Goal: Transaction & Acquisition: Purchase product/service

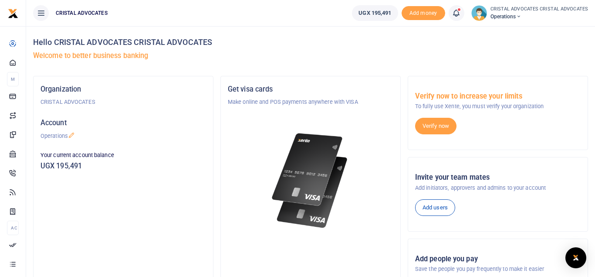
click at [459, 13] on icon at bounding box center [456, 13] width 9 height 10
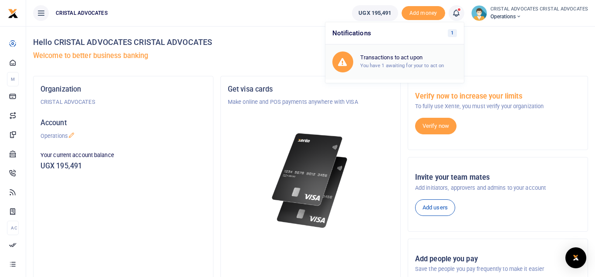
click at [389, 56] on h6 "Transactions to act upon" at bounding box center [408, 57] width 97 height 7
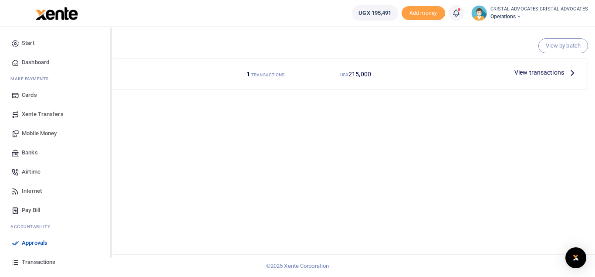
click at [45, 132] on span "Mobile Money" at bounding box center [39, 133] width 35 height 9
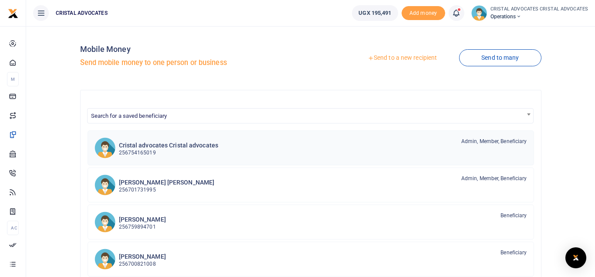
click at [150, 147] on h6 "Cristal advocates Cristal advocates" at bounding box center [169, 145] width 100 height 7
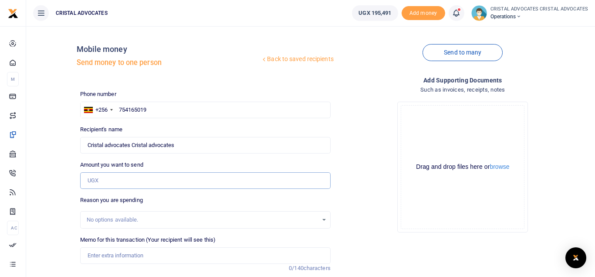
click at [136, 180] on input "Amount you want to send" at bounding box center [205, 180] width 250 height 17
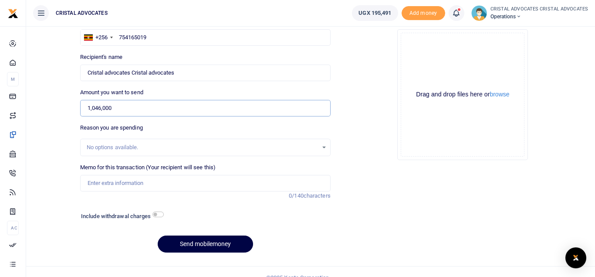
scroll to position [73, 0]
type input "1,046,000"
click at [162, 213] on input "checkbox" at bounding box center [157, 214] width 11 height 6
checkbox input "true"
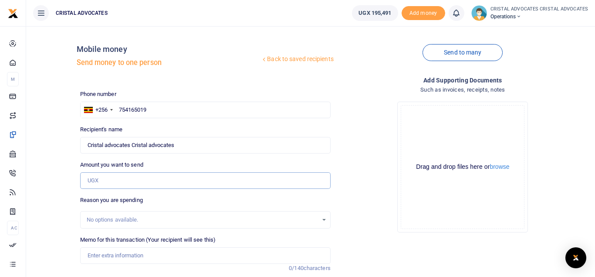
click at [137, 179] on input "Amount you want to send" at bounding box center [205, 180] width 250 height 17
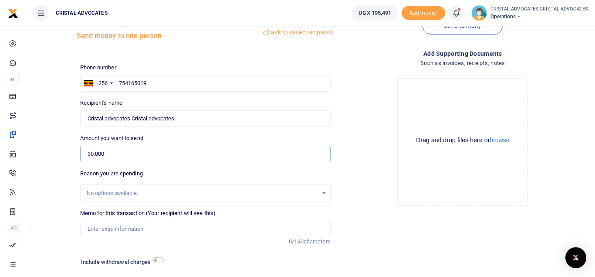
scroll to position [28, 0]
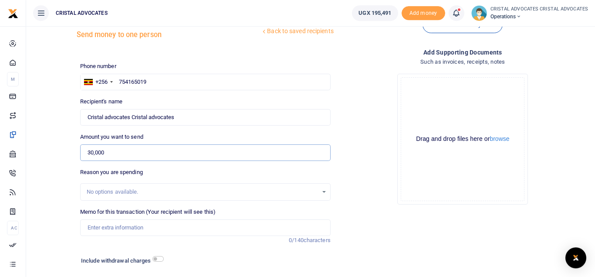
type input "30,000"
click at [163, 258] on input "checkbox" at bounding box center [157, 259] width 11 height 6
checkbox input "true"
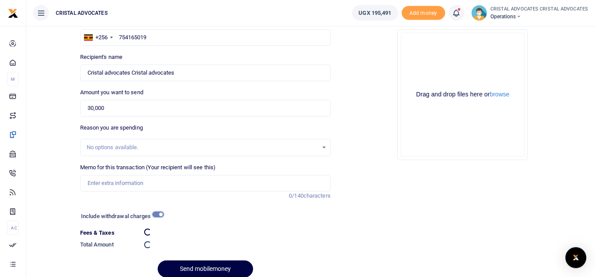
scroll to position [74, 0]
